Goal: Check status: Check status

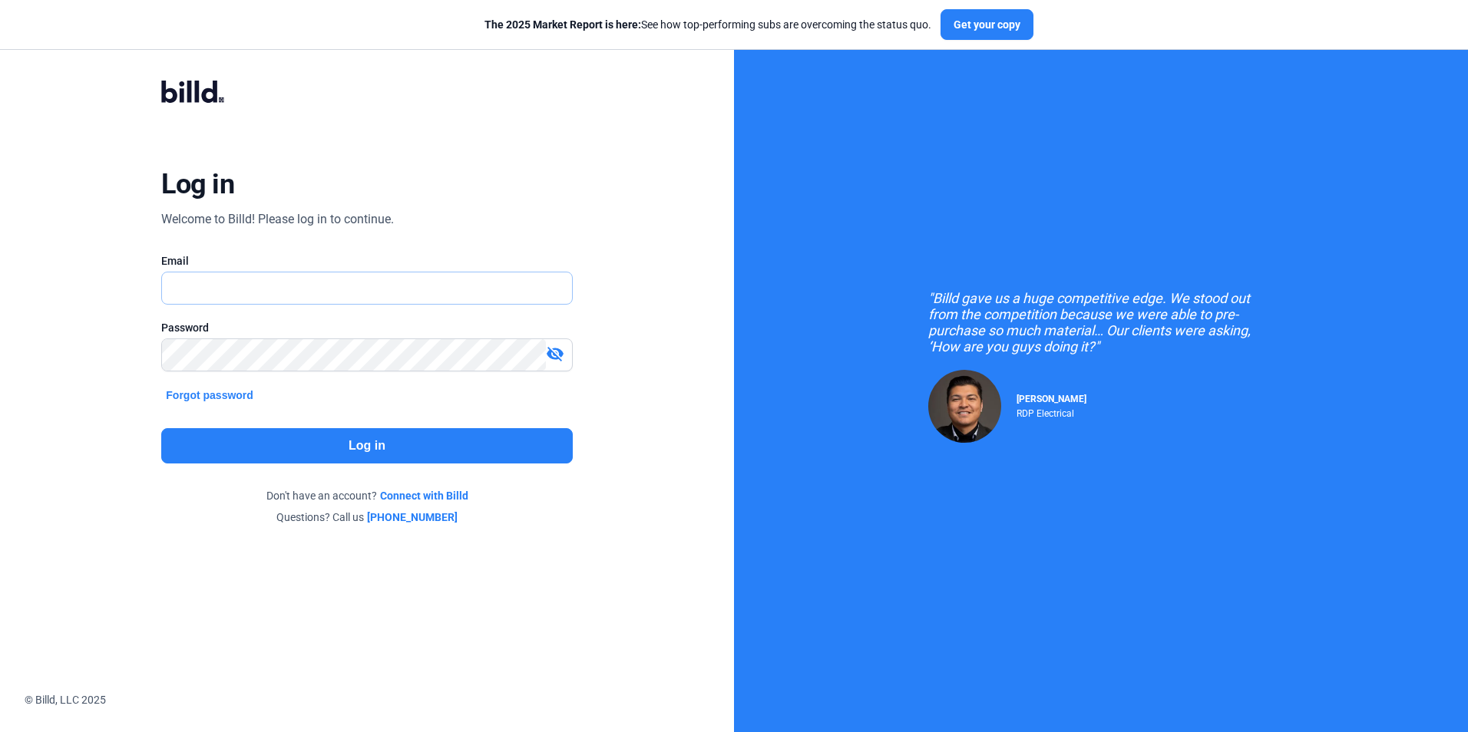
type input "[EMAIL_ADDRESS][DOMAIN_NAME]"
click at [325, 452] on button "Log in" at bounding box center [366, 445] width 411 height 35
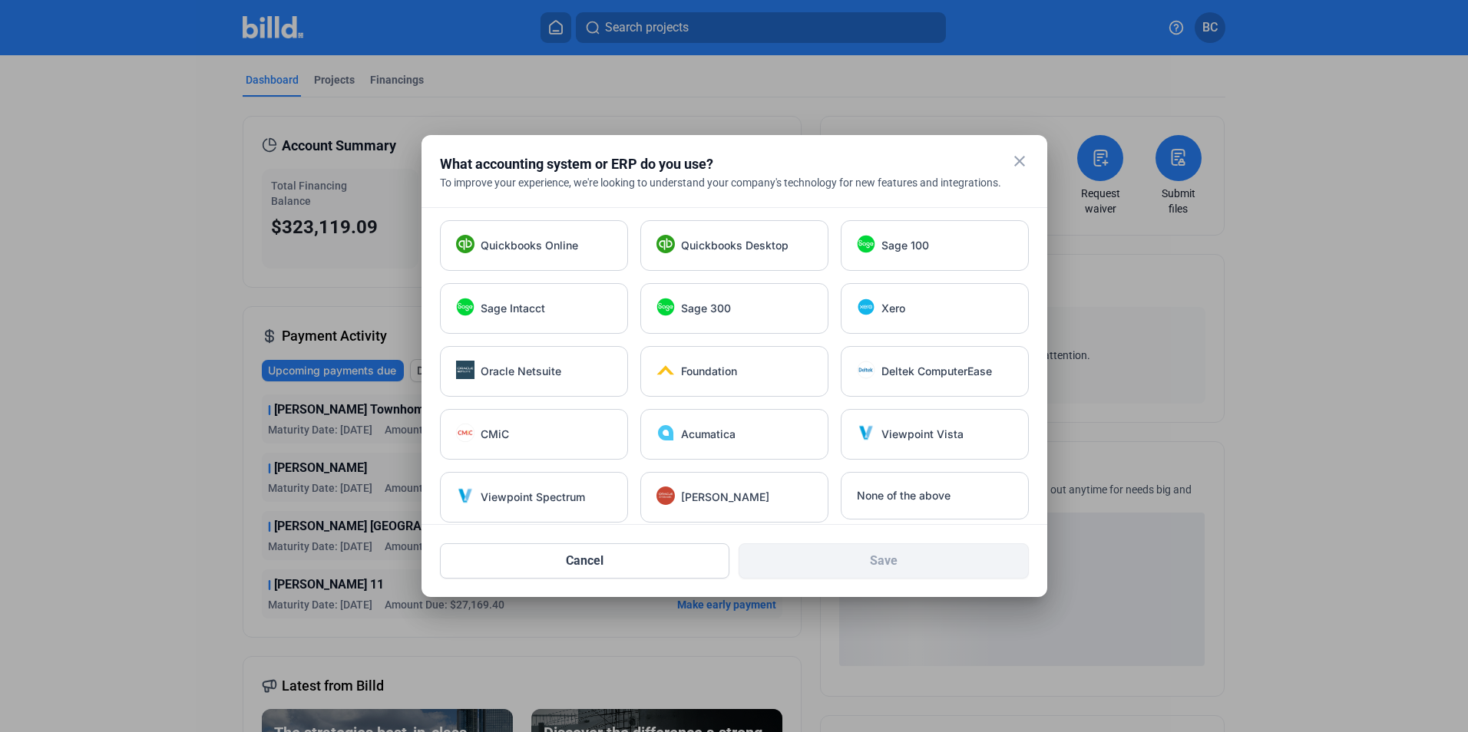
click at [1018, 161] on mat-icon "close" at bounding box center [1019, 161] width 18 height 18
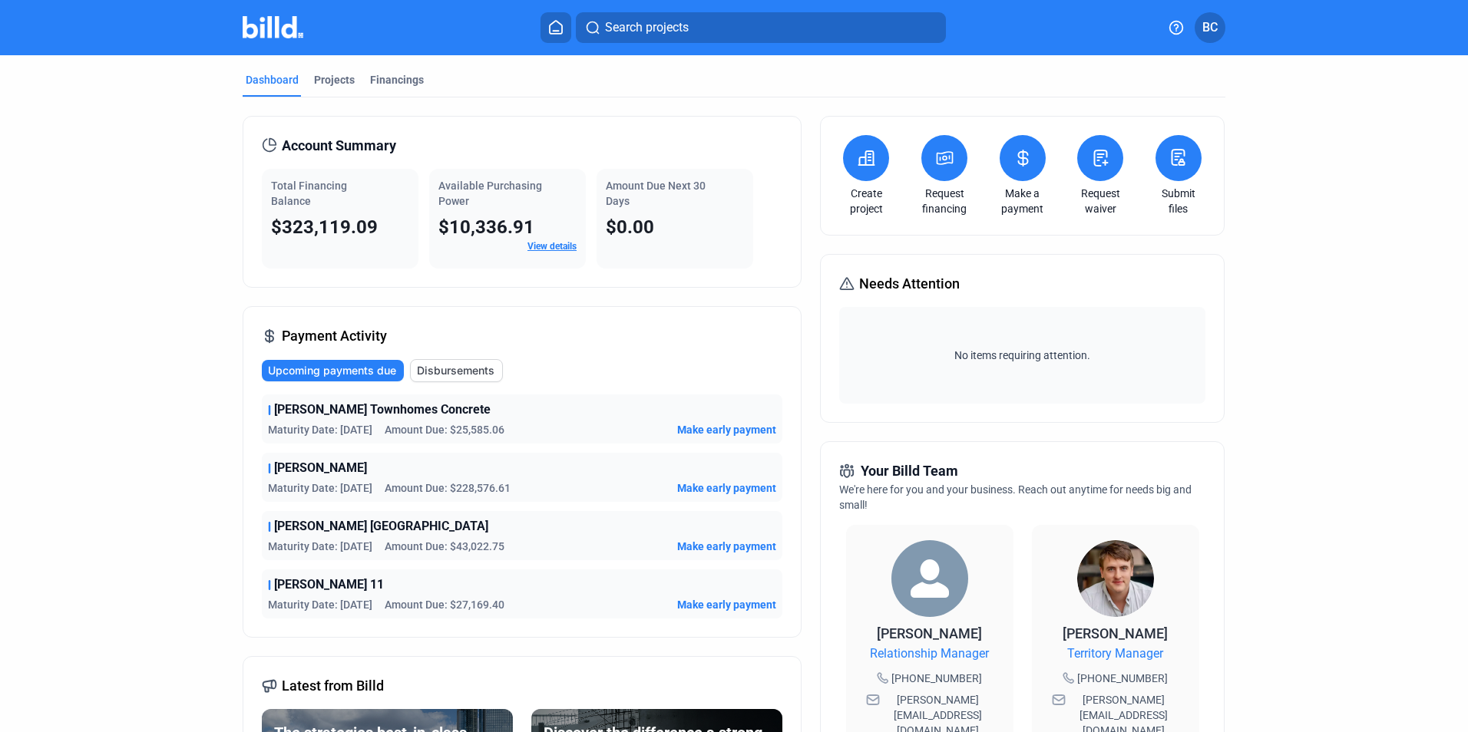
scroll to position [77, 0]
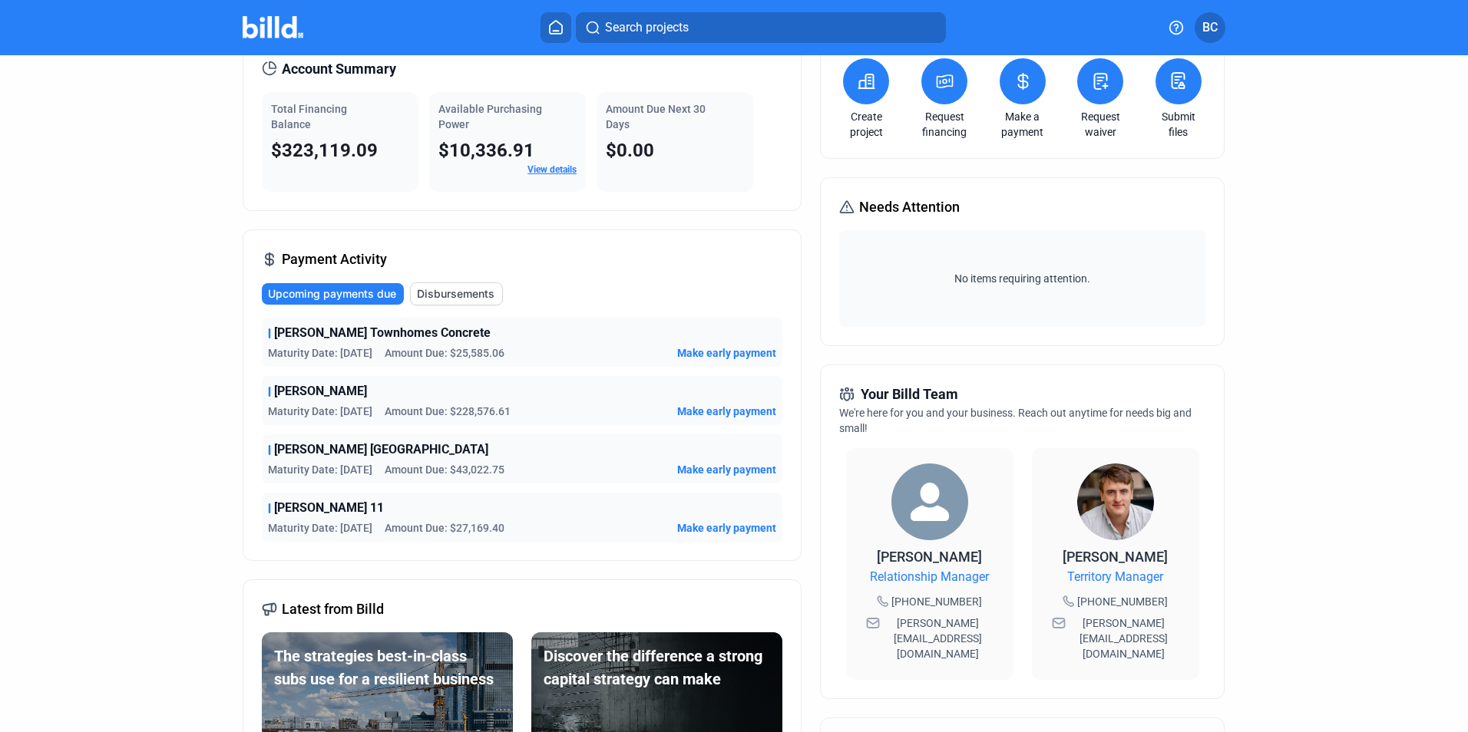
click at [367, 448] on span "[PERSON_NAME] [GEOGRAPHIC_DATA]" at bounding box center [381, 450] width 214 height 18
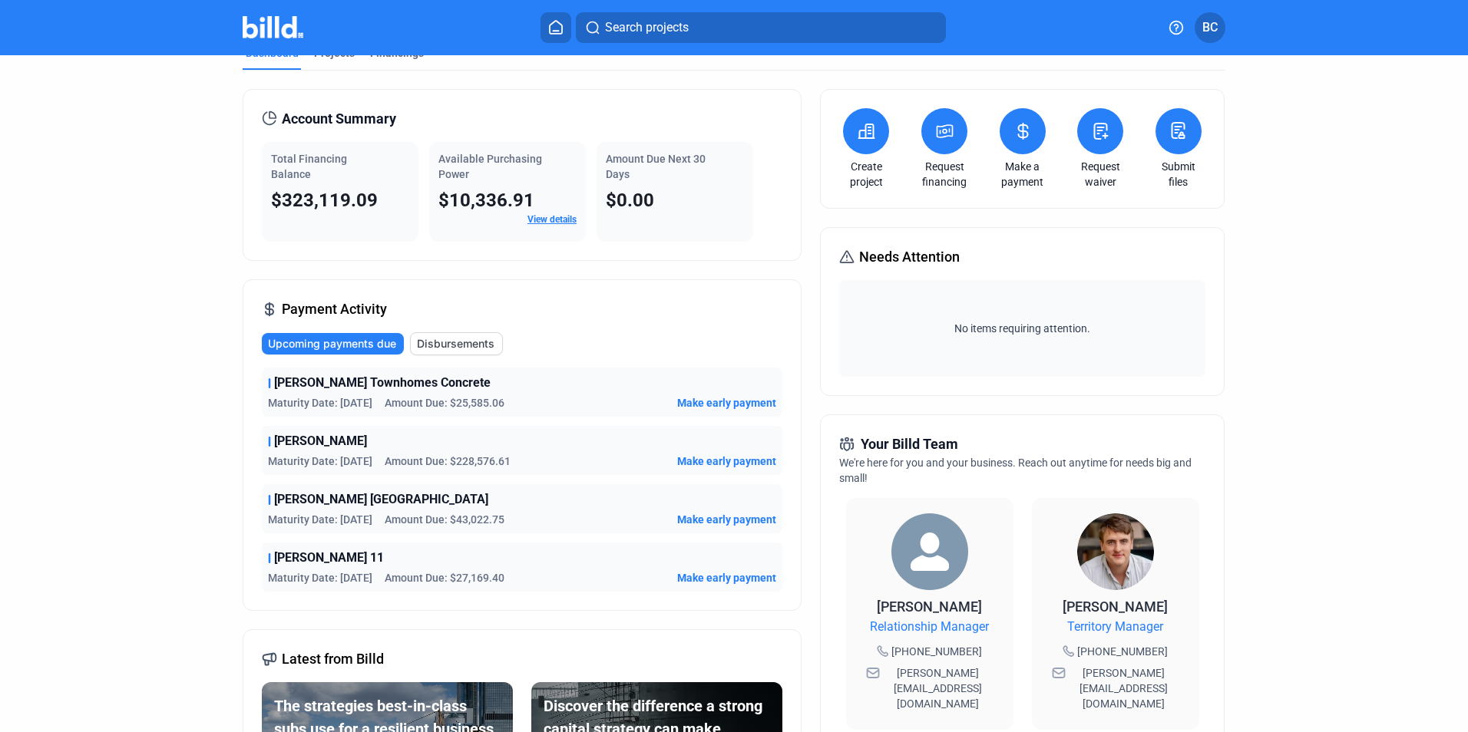
scroll to position [0, 0]
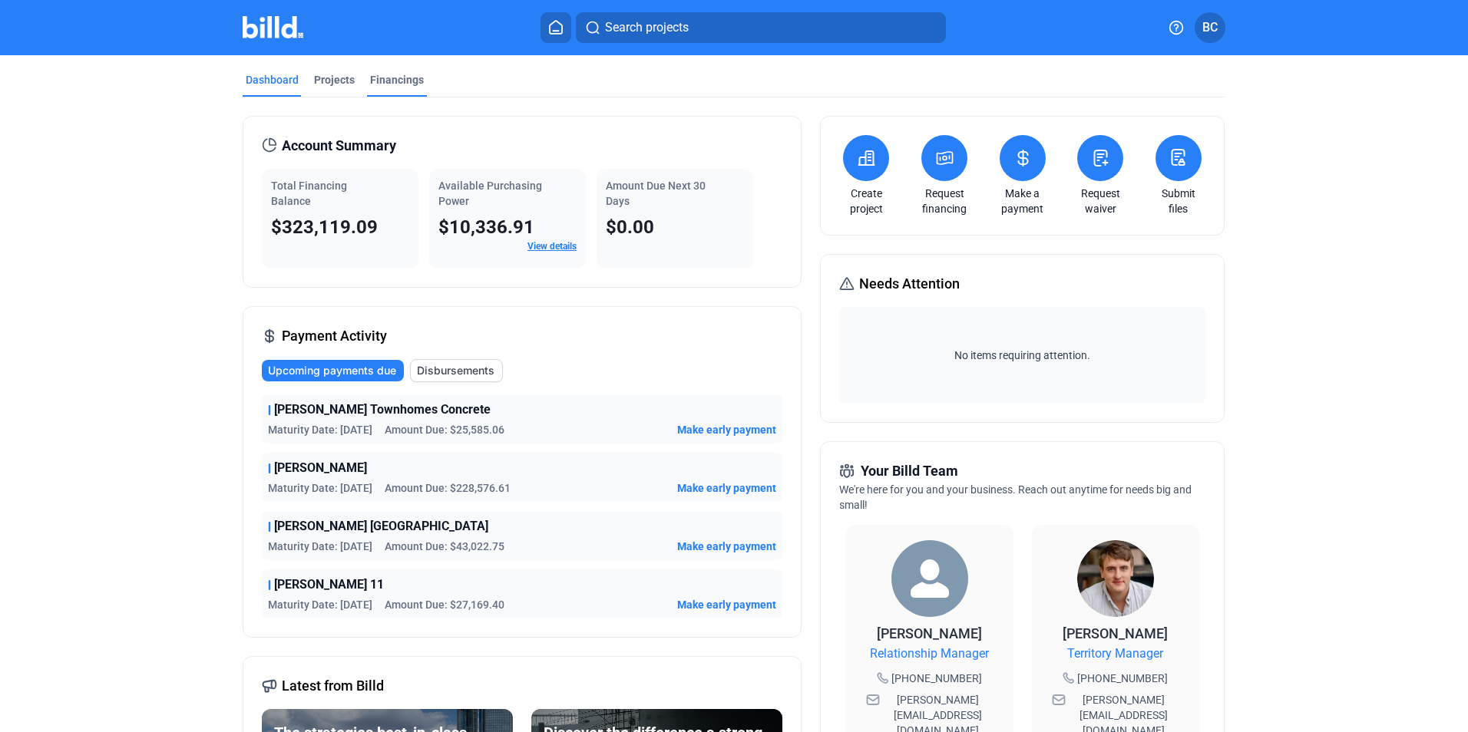
click at [388, 83] on div "Financings" at bounding box center [397, 79] width 54 height 15
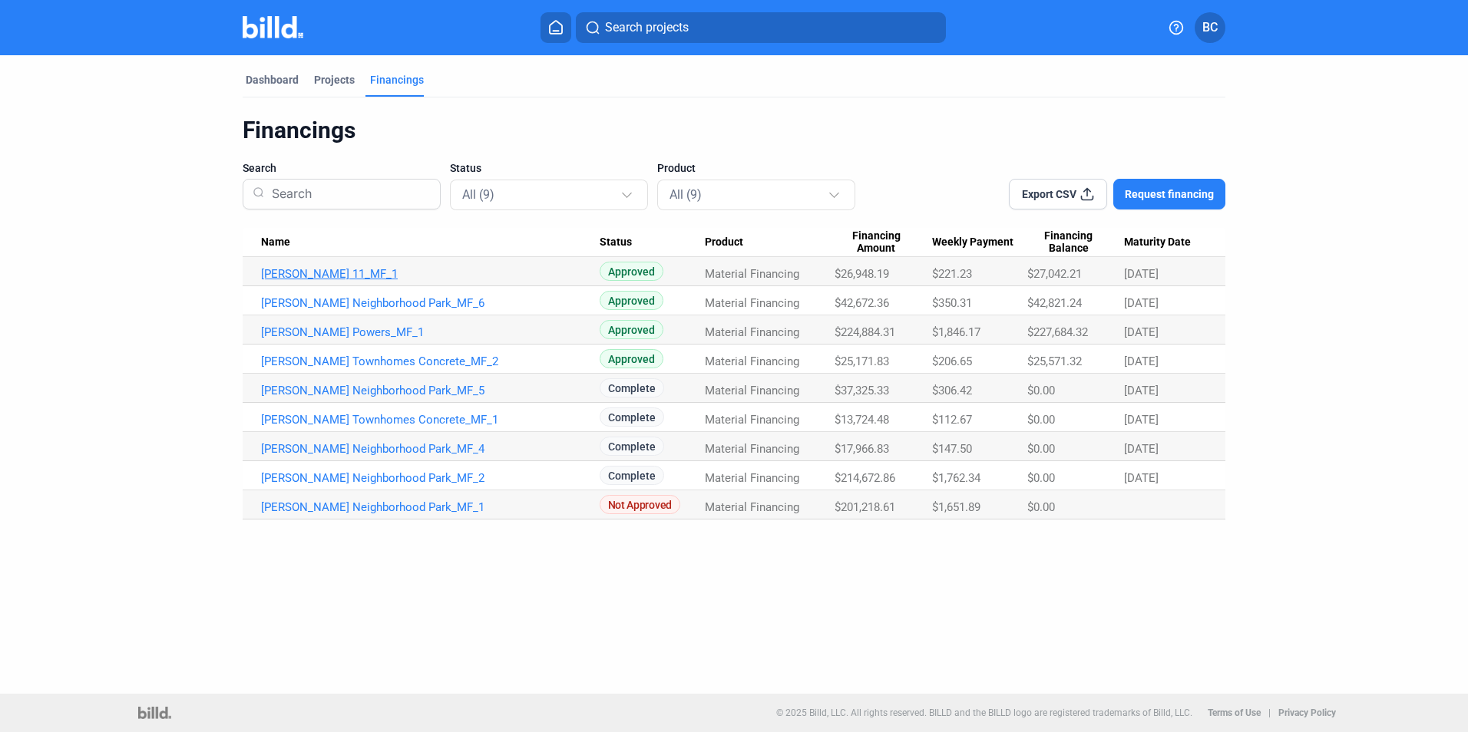
click at [302, 279] on link "[PERSON_NAME] 11_MF_1" at bounding box center [430, 274] width 339 height 14
click at [389, 301] on link "[PERSON_NAME] Neighborhood Park_MF_6" at bounding box center [430, 303] width 339 height 14
